Goal: Task Accomplishment & Management: Use online tool/utility

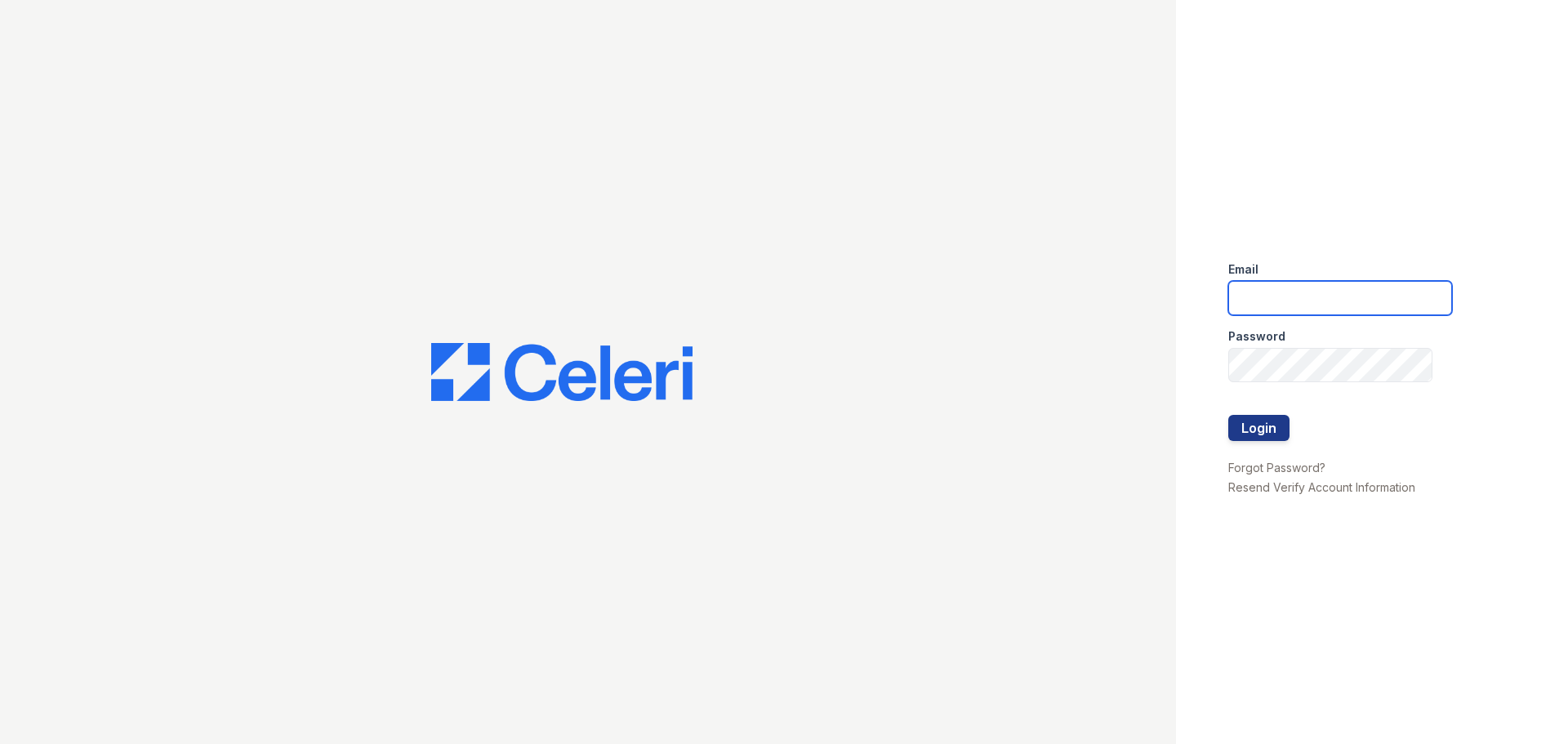
type input "[EMAIL_ADDRESS][DOMAIN_NAME]"
click at [1245, 431] on button "Login" at bounding box center [1259, 428] width 61 height 26
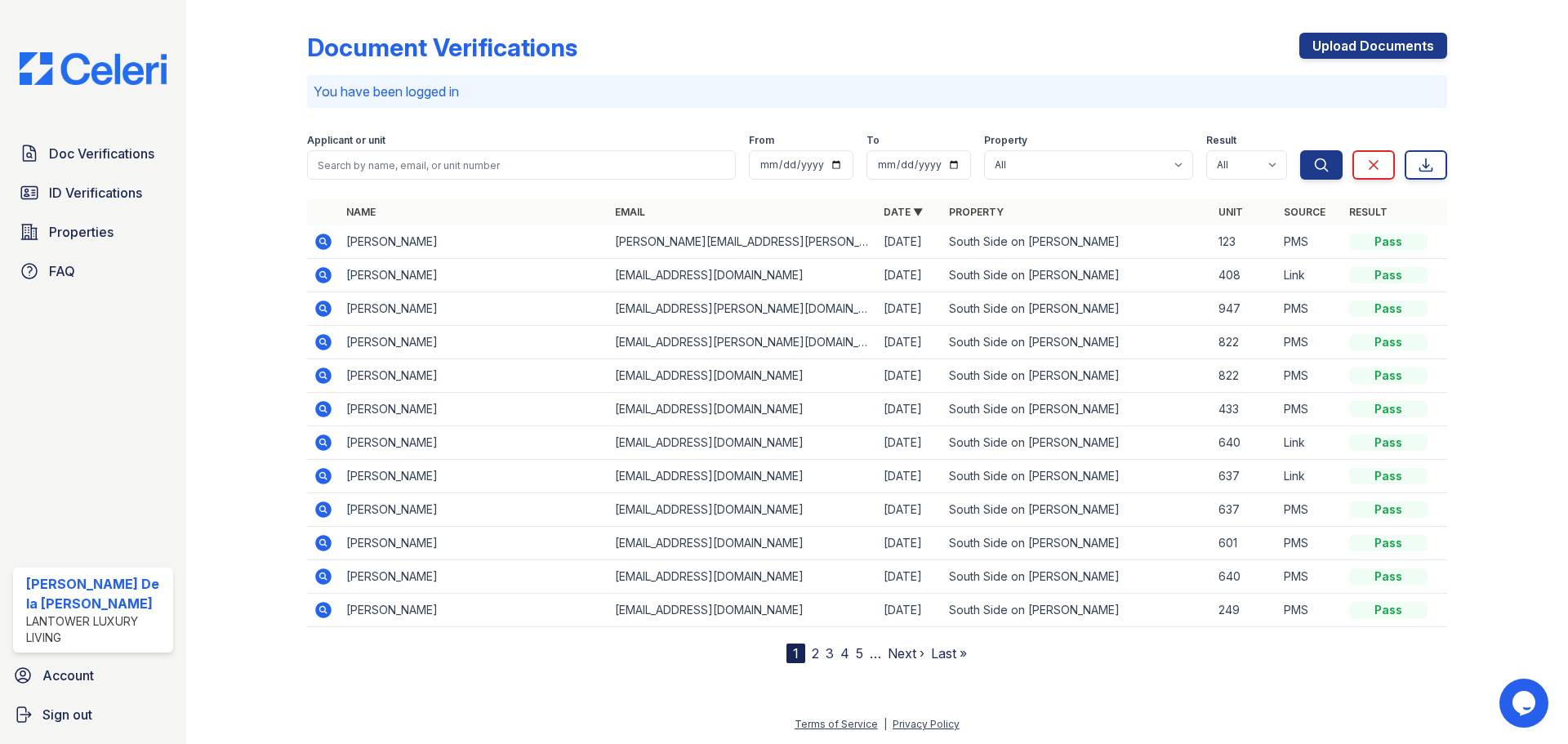
click at [108, 195] on span "ID Verifications" at bounding box center [95, 193] width 93 height 20
